Goal: Information Seeking & Learning: Learn about a topic

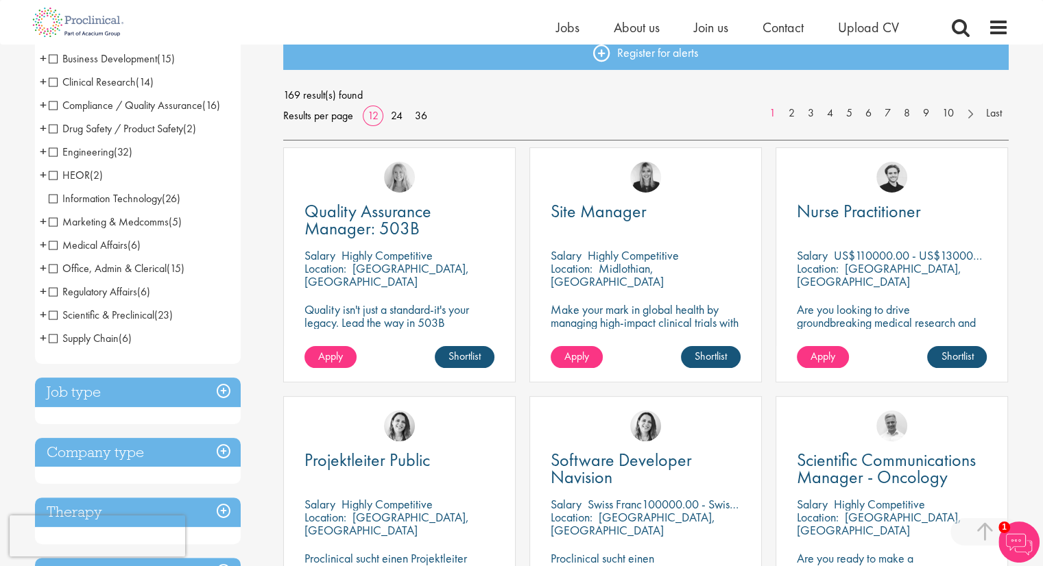
scroll to position [274, 0]
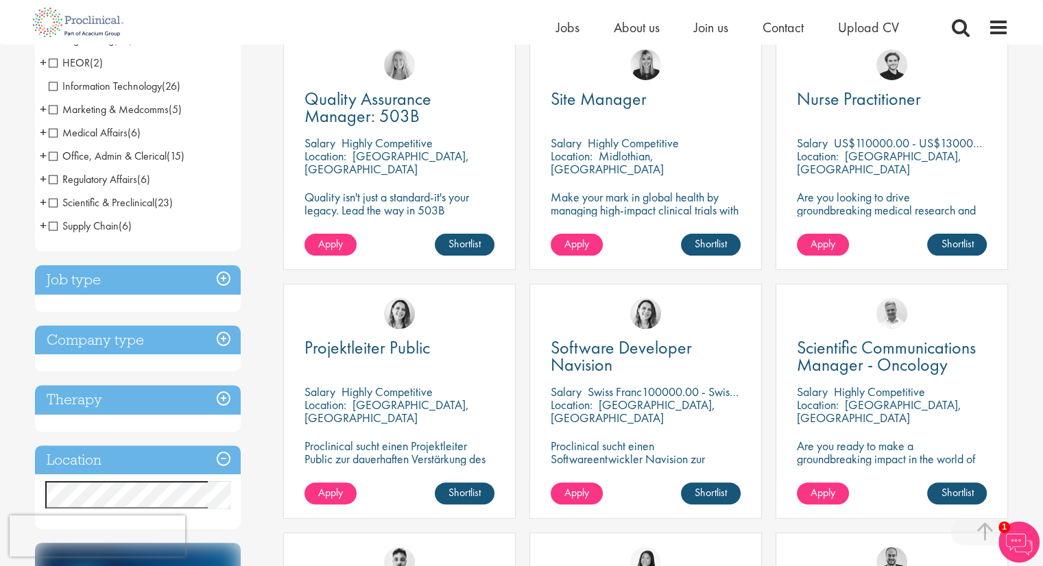
click at [107, 450] on h3 "Location" at bounding box center [138, 460] width 206 height 29
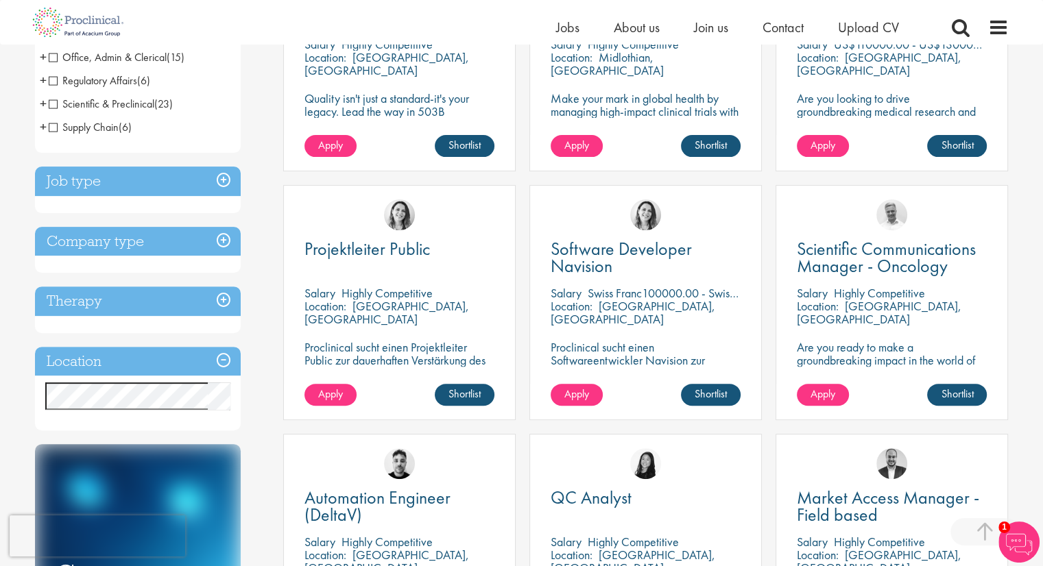
scroll to position [480, 0]
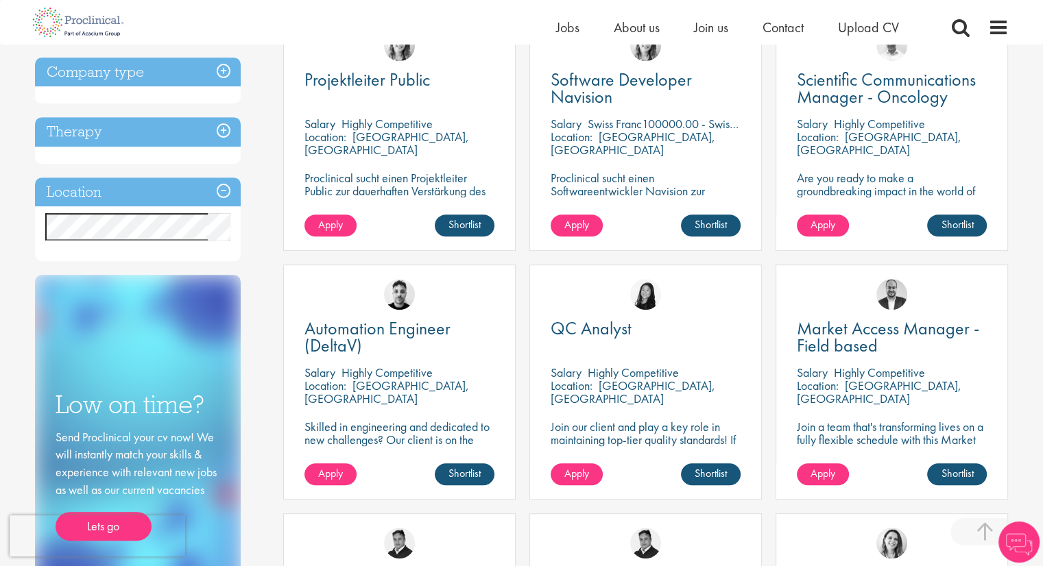
scroll to position [617, 0]
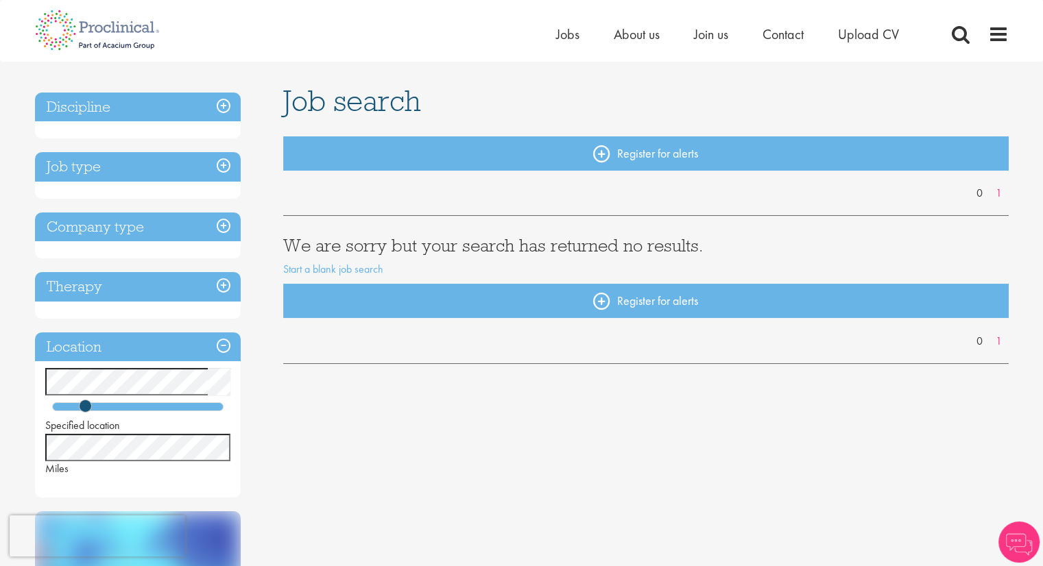
scroll to position [137, 0]
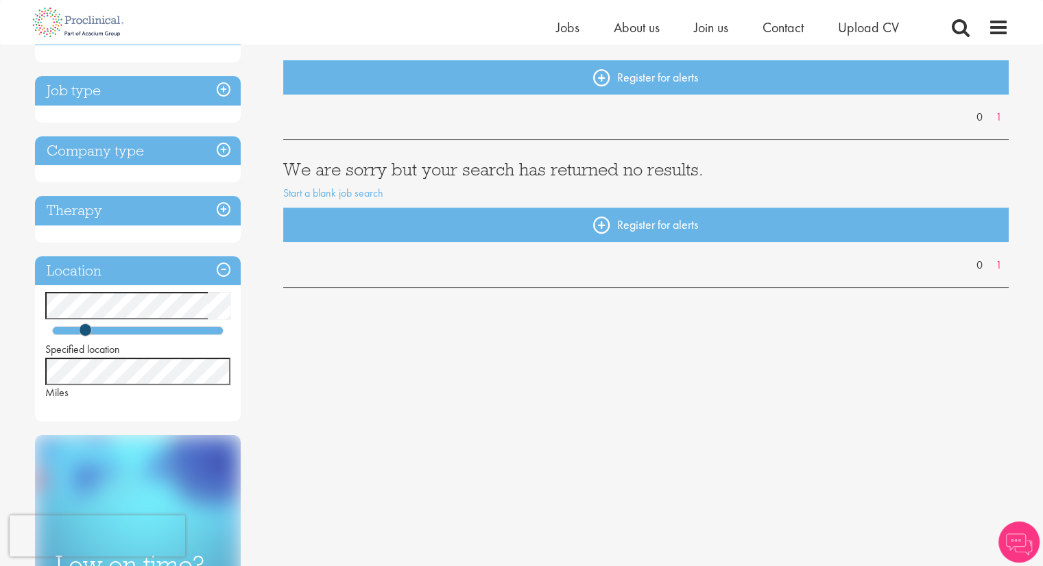
click at [0, 303] on div "You are here: Home > Job search Discipline Job type Company type Therapy Locati…" at bounding box center [521, 544] width 1043 height 1362
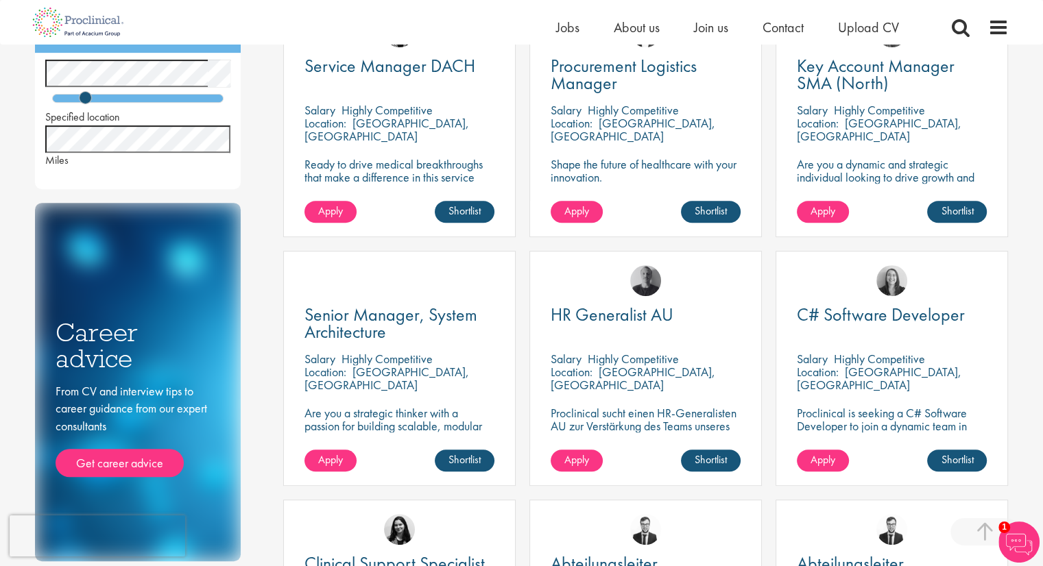
scroll to position [592, 0]
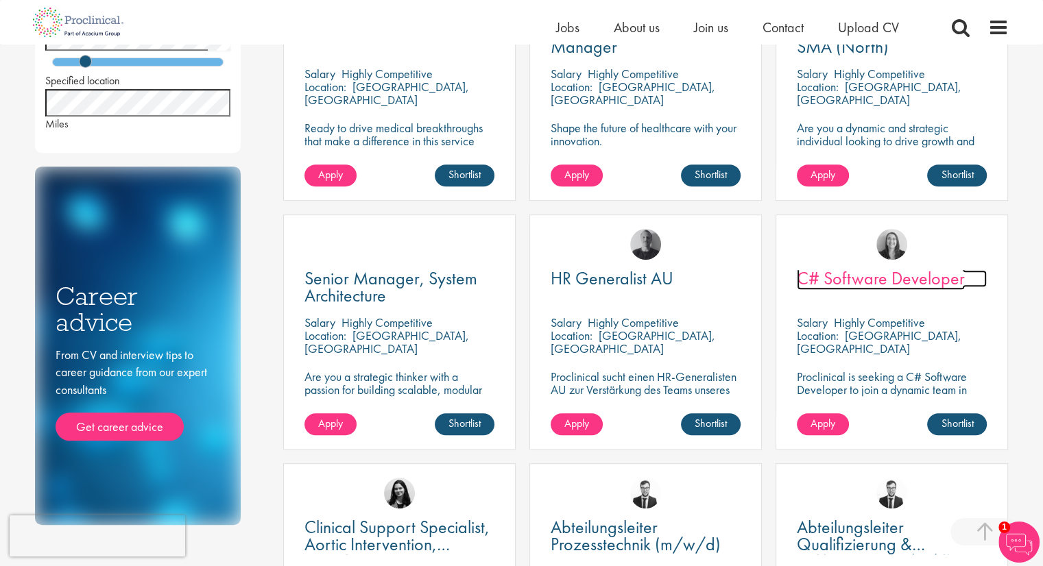
click at [916, 276] on span "C# Software Developer" at bounding box center [881, 278] width 168 height 23
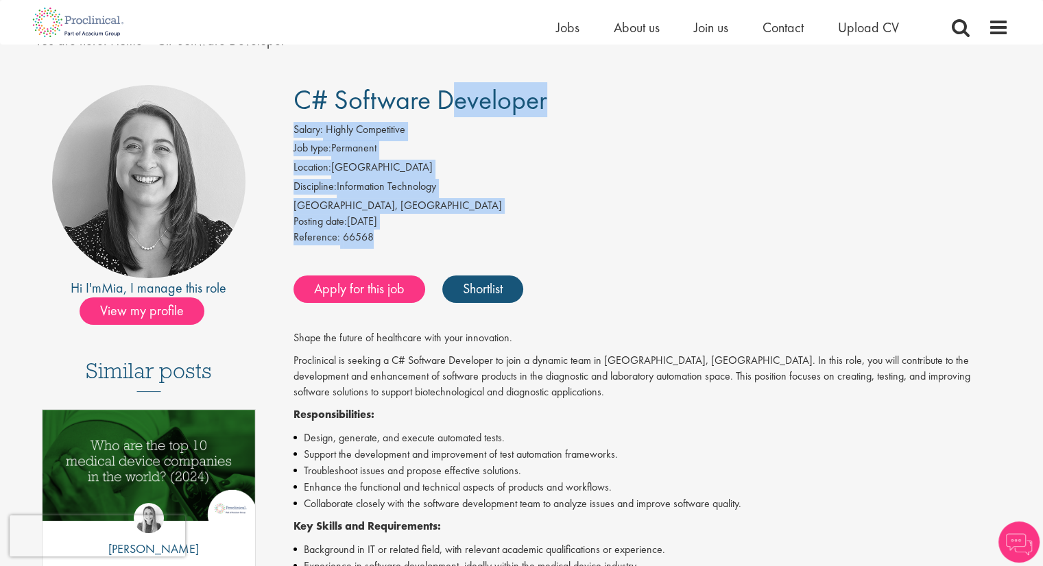
drag, startPoint x: 423, startPoint y: 242, endPoint x: 287, endPoint y: 83, distance: 209.1
click at [287, 83] on div "Hi I'm [PERSON_NAME] , I manage this role View my profile Similar posts Who are…" at bounding box center [522, 563] width 994 height 970
click at [688, 190] on li "Discipline: Information Technology" at bounding box center [650, 188] width 715 height 19
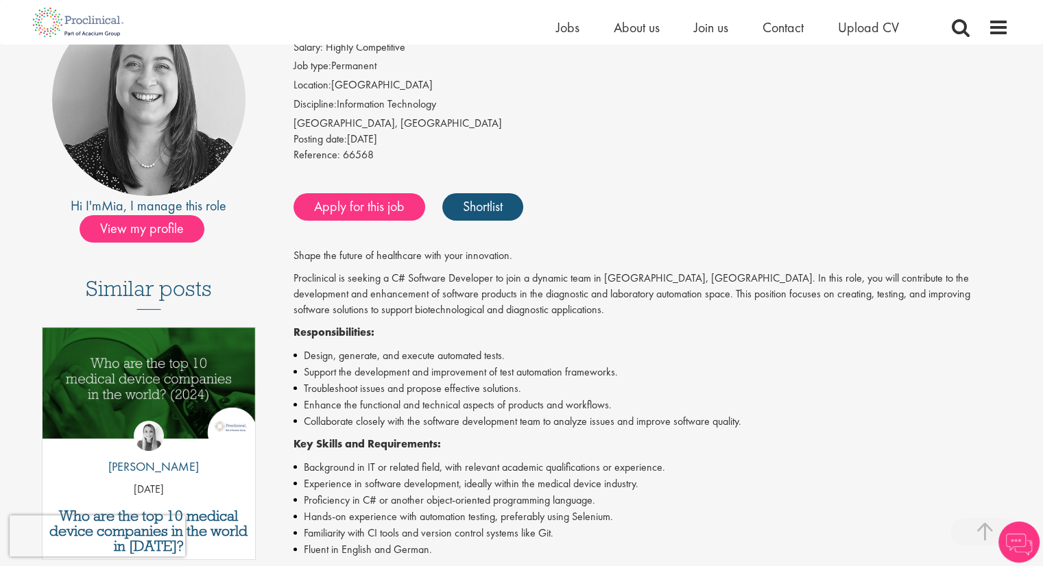
scroll to position [274, 0]
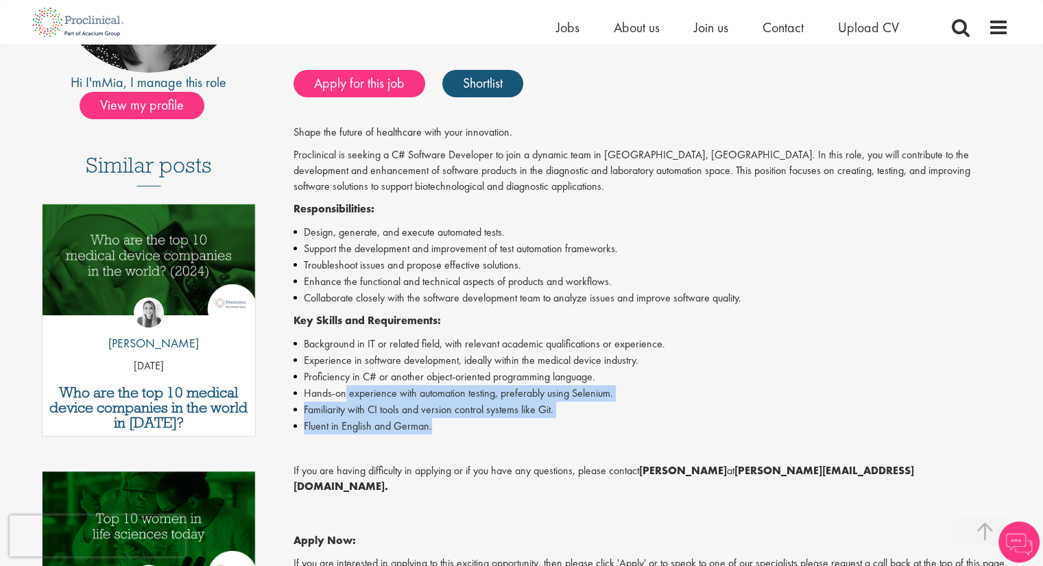
drag, startPoint x: 444, startPoint y: 428, endPoint x: 346, endPoint y: 390, distance: 105.3
click at [346, 390] on ul "Background in IT or related field, with relevant academic qualifications or exp…" at bounding box center [650, 385] width 715 height 99
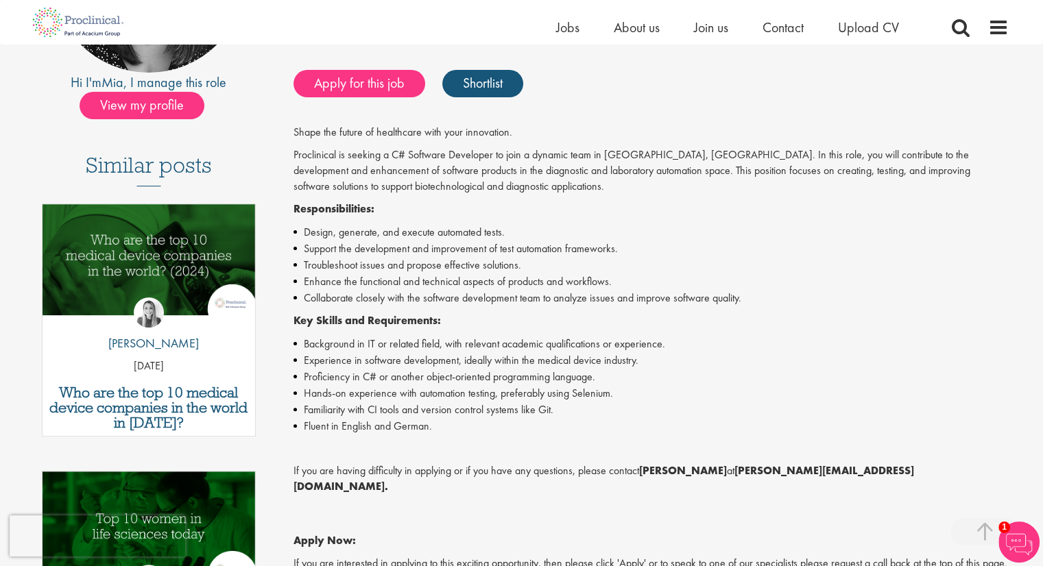
click at [578, 352] on li "Experience in software development, ideally within the medical device industry." at bounding box center [650, 360] width 715 height 16
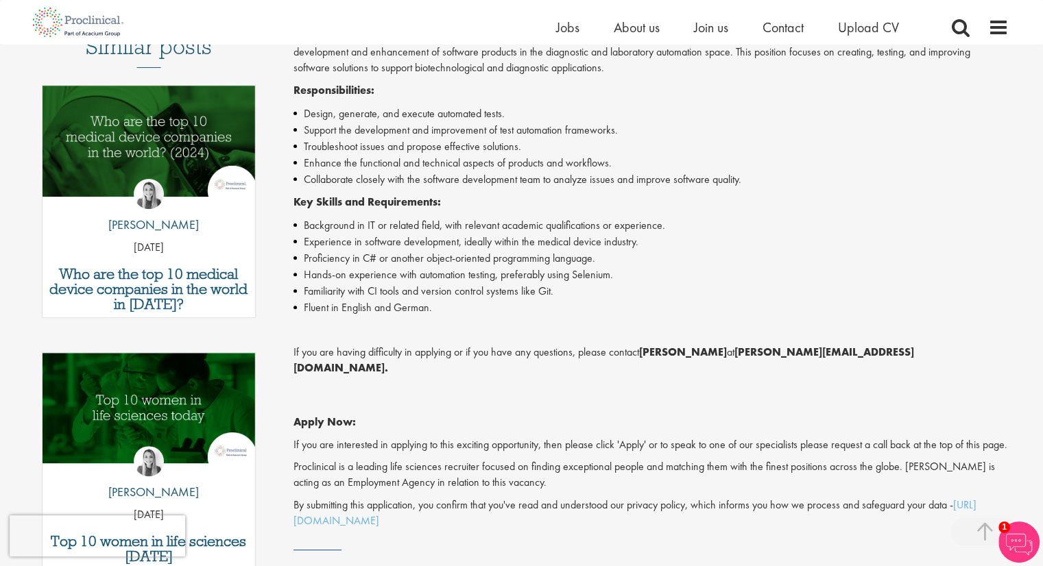
click at [548, 269] on li "Hands-on experience with automation testing, preferably using Selenium." at bounding box center [650, 275] width 715 height 16
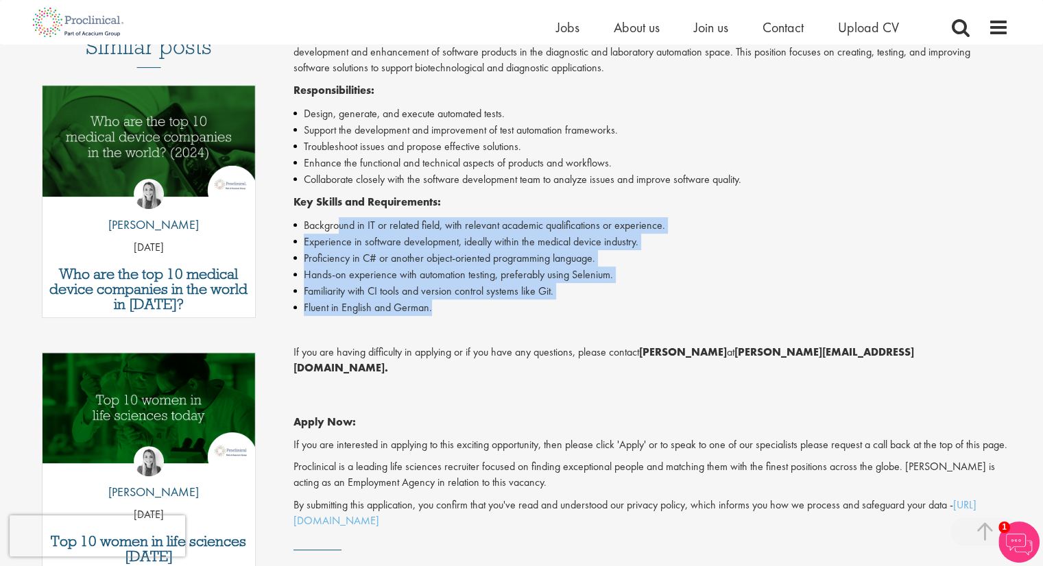
drag, startPoint x: 489, startPoint y: 305, endPoint x: 338, endPoint y: 225, distance: 171.4
click at [338, 225] on ul "Background in IT or related field, with relevant academic qualifications or exp…" at bounding box center [650, 266] width 715 height 99
click at [714, 250] on li "Proficiency in C# or another object-oriented programming language." at bounding box center [650, 258] width 715 height 16
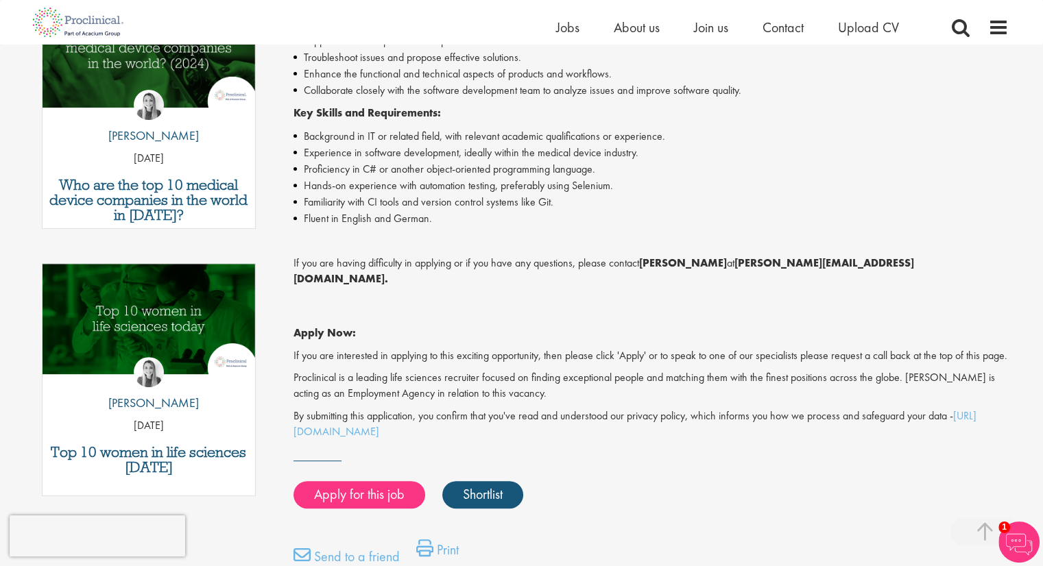
scroll to position [530, 0]
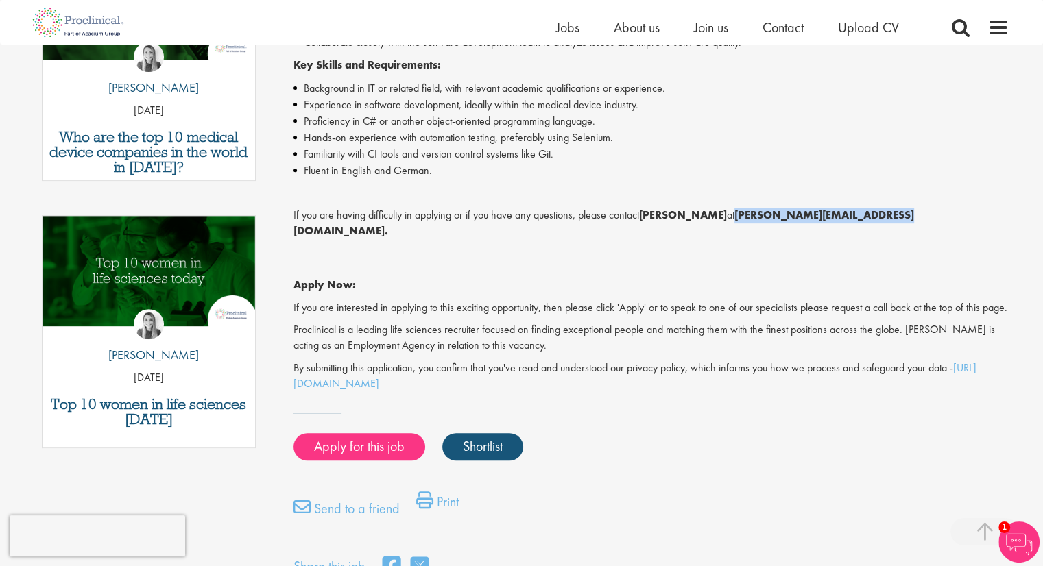
drag, startPoint x: 895, startPoint y: 208, endPoint x: 735, endPoint y: 217, distance: 160.6
click at [735, 217] on p "If you are having difficulty in applying or if you have any questions, please c…" at bounding box center [650, 224] width 715 height 32
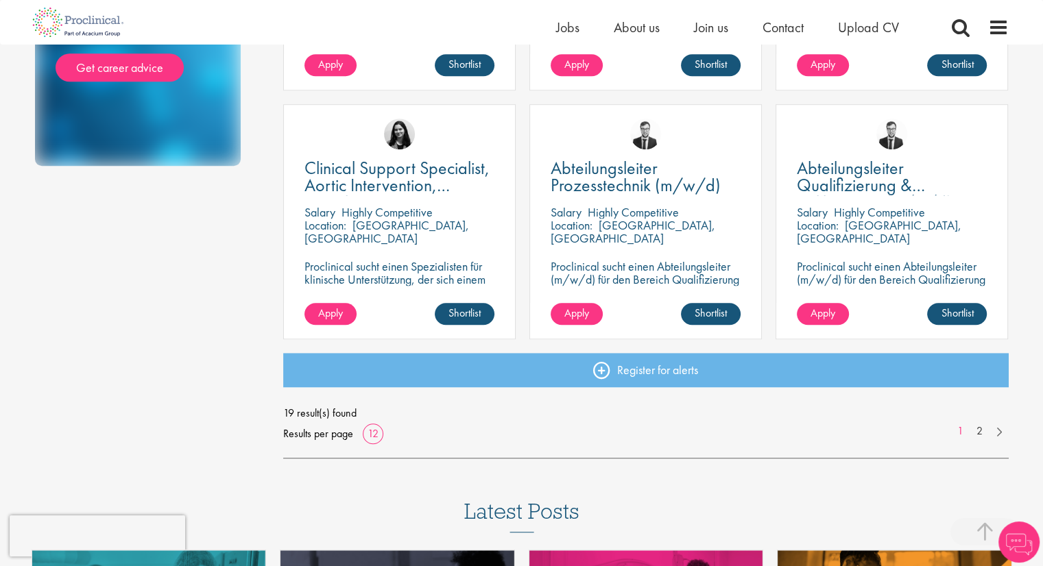
scroll to position [1010, 0]
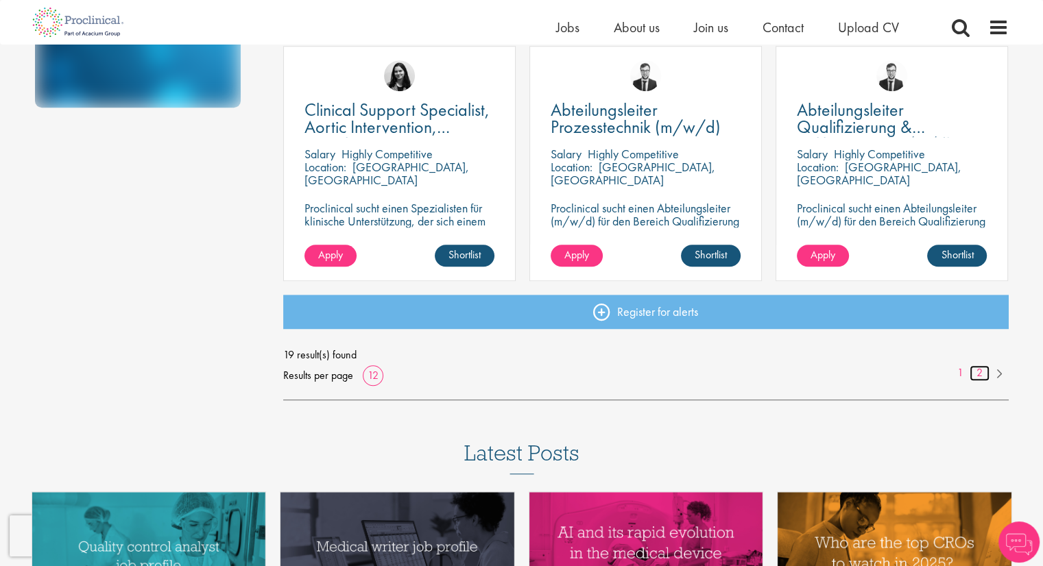
click at [974, 376] on link "2" at bounding box center [979, 373] width 20 height 16
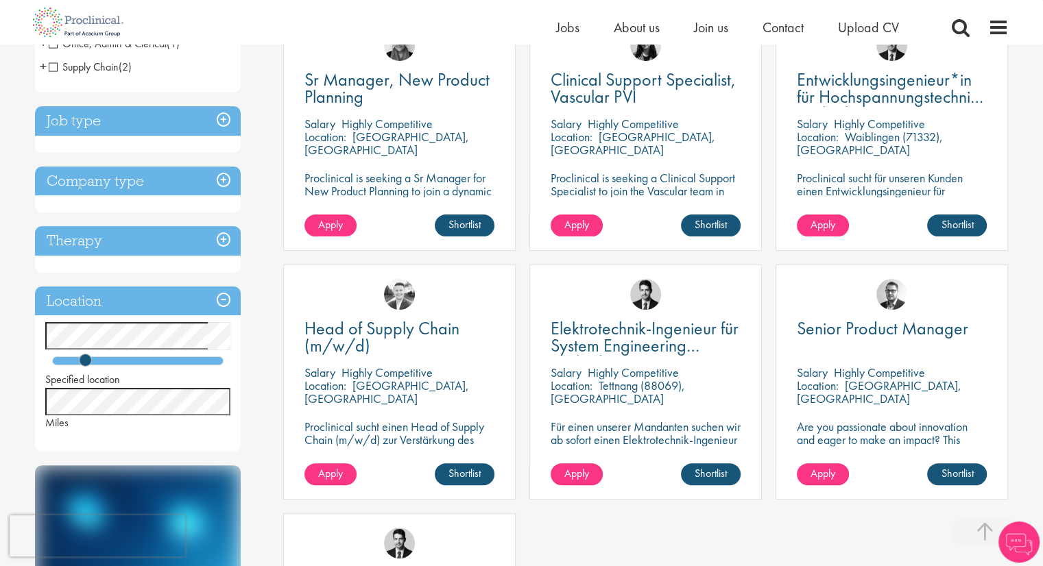
scroll to position [137, 0]
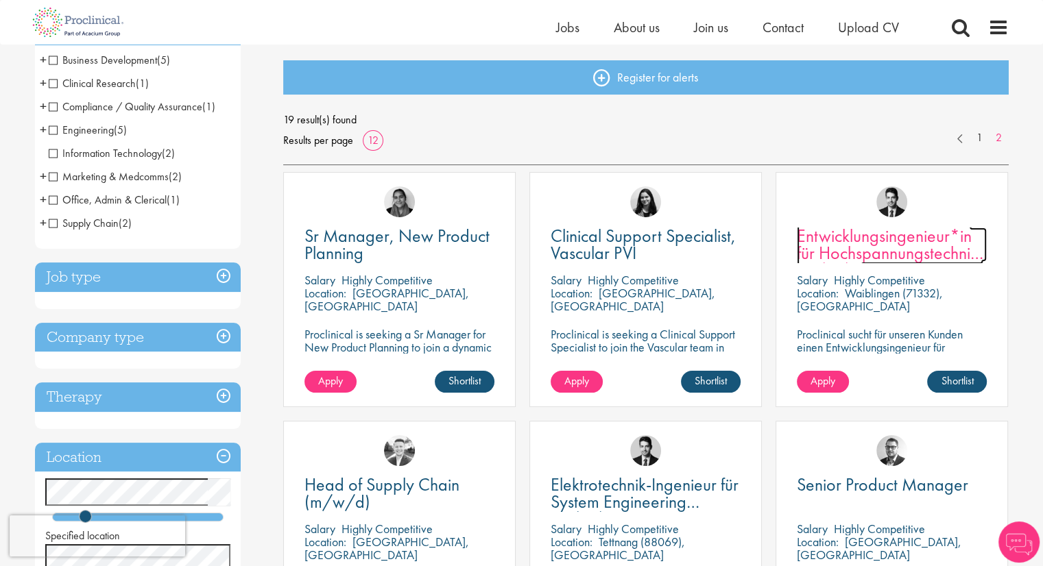
click at [908, 251] on span "Entwicklungsingenieur*in für Hochspannungstechnik (m/w/d)" at bounding box center [890, 253] width 186 height 58
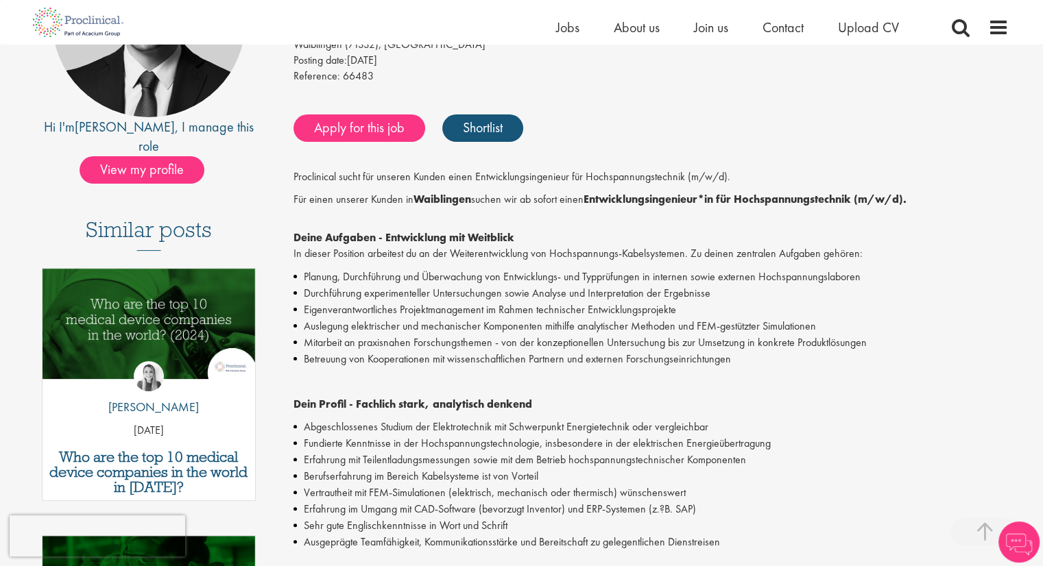
scroll to position [343, 0]
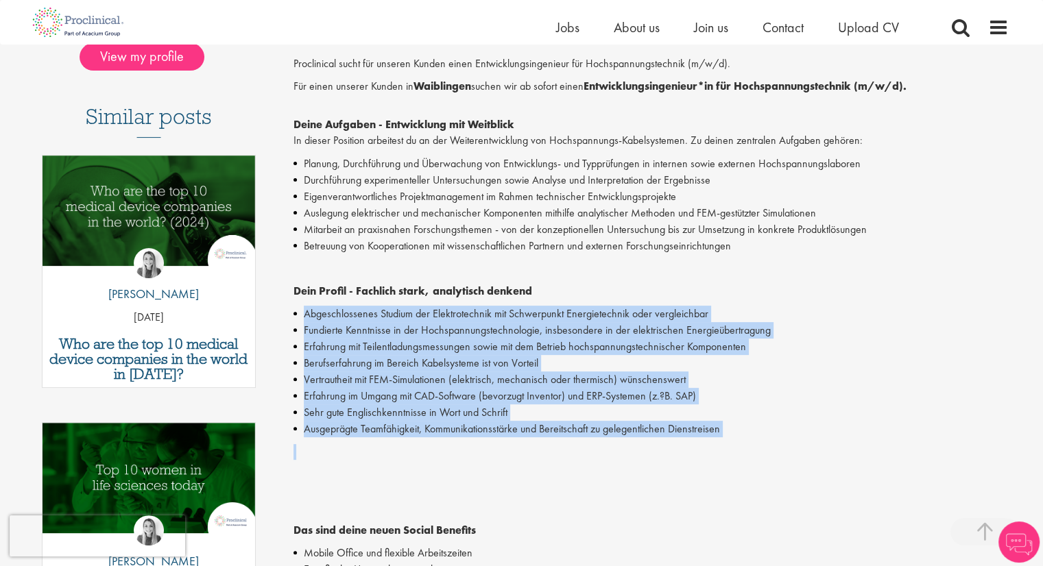
drag, startPoint x: 730, startPoint y: 442, endPoint x: 296, endPoint y: 305, distance: 455.1
click at [296, 305] on div "Proclinical sucht für unseren Kunden einen Entwicklungsingenieur für Hochspannu…" at bounding box center [650, 467] width 715 height 822
click at [583, 329] on li "Fundierte Kenntnisse in der Hochspannungstechnologie, insbesondere in der elekt…" at bounding box center [650, 330] width 715 height 16
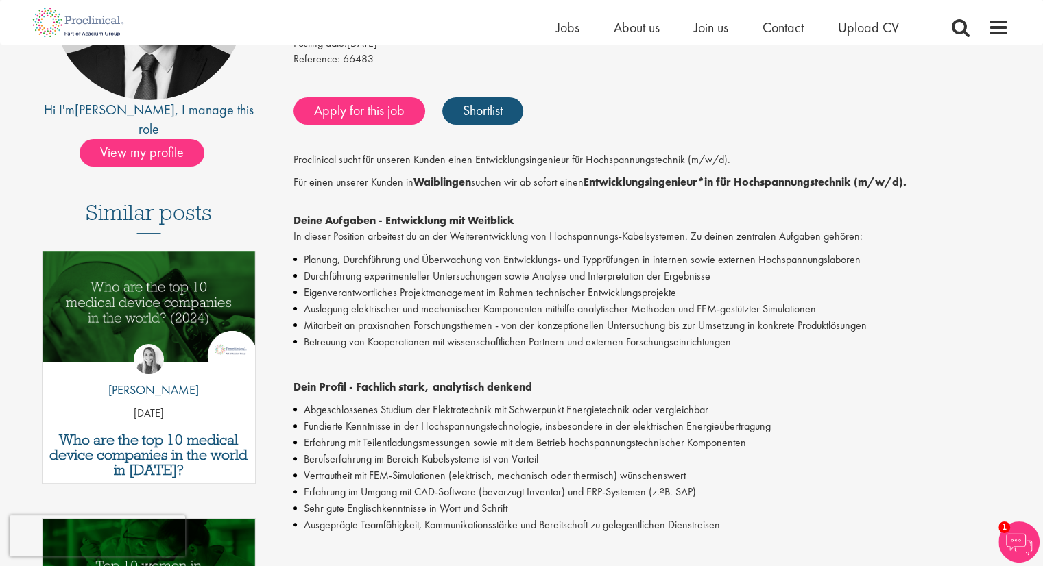
scroll to position [69, 0]
